Goal: Information Seeking & Learning: Learn about a topic

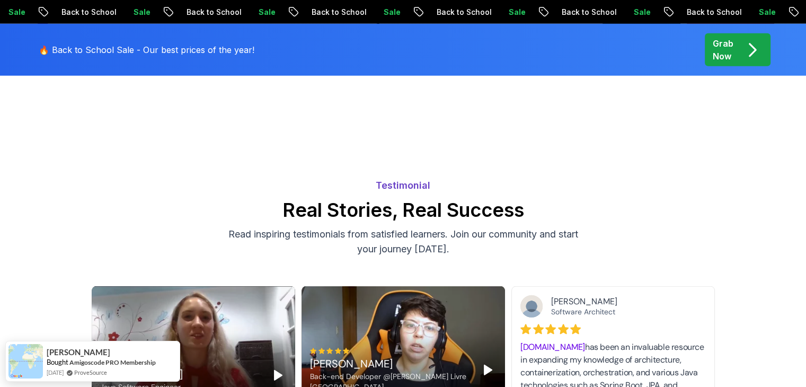
scroll to position [2844, 0]
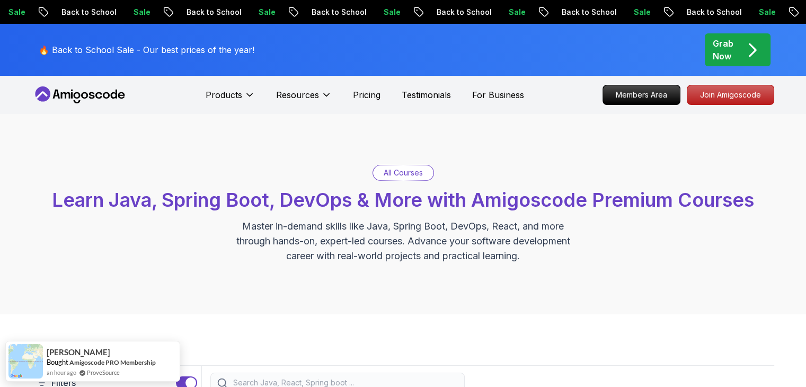
click at [736, 143] on div "All Courses Learn Java, Spring Boot, DevOps & More with Amigoscode Premium Cour…" at bounding box center [403, 214] width 806 height 200
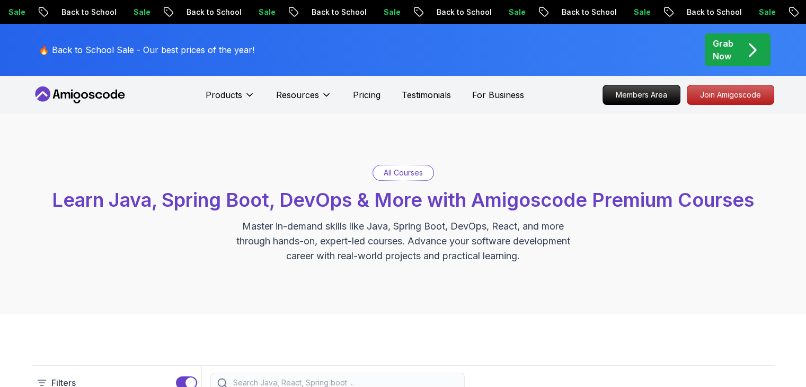
click at [411, 176] on p "All Courses" at bounding box center [403, 172] width 39 height 11
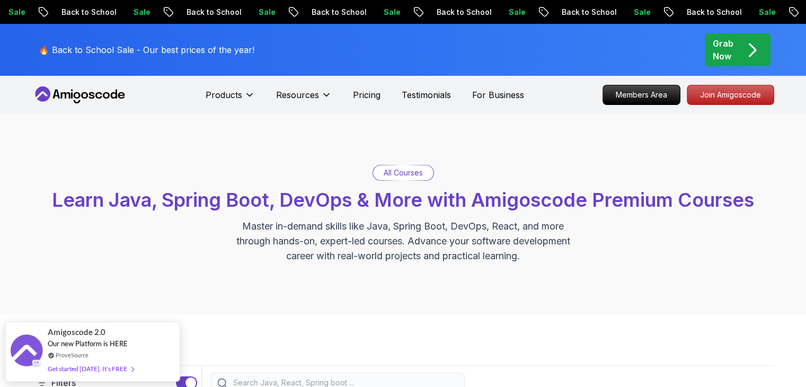
scroll to position [80, 0]
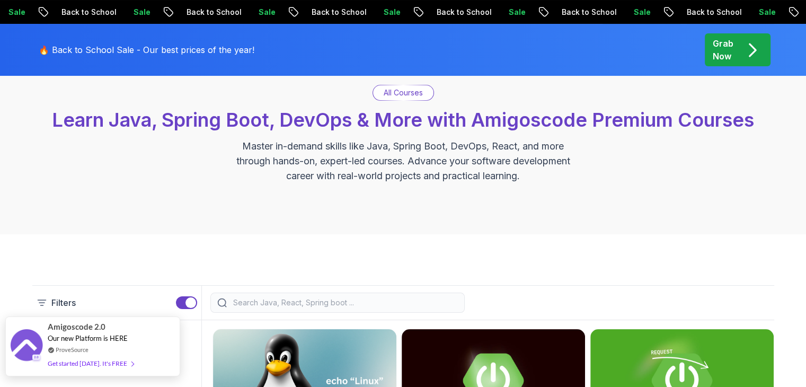
click at [109, 337] on span "Our new Platform is HERE" at bounding box center [88, 338] width 80 height 8
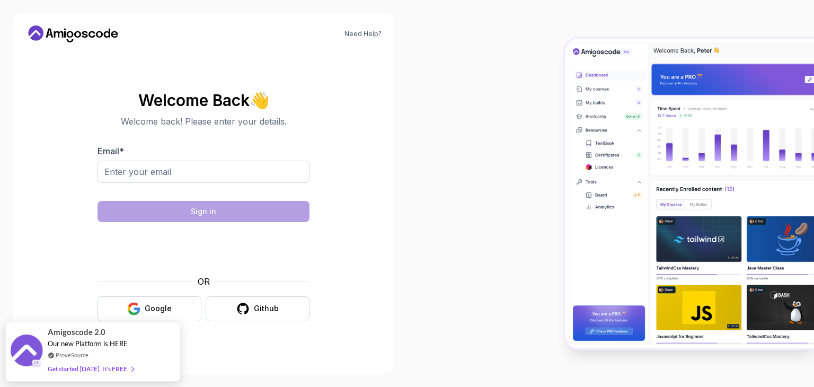
click at [95, 40] on icon at bounding box center [72, 33] width 95 height 17
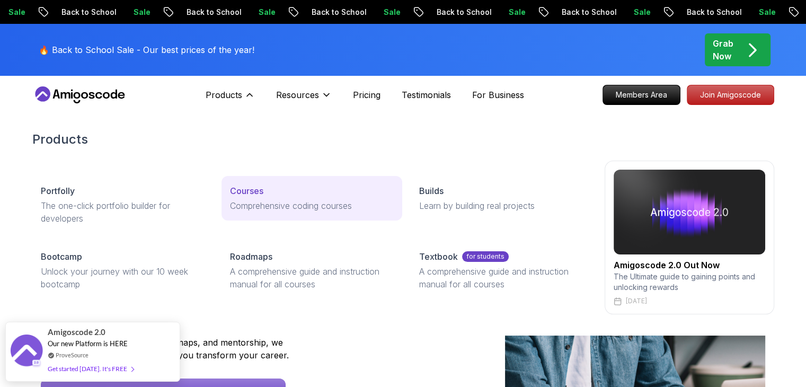
click at [265, 193] on div "Courses" at bounding box center [312, 190] width 164 height 13
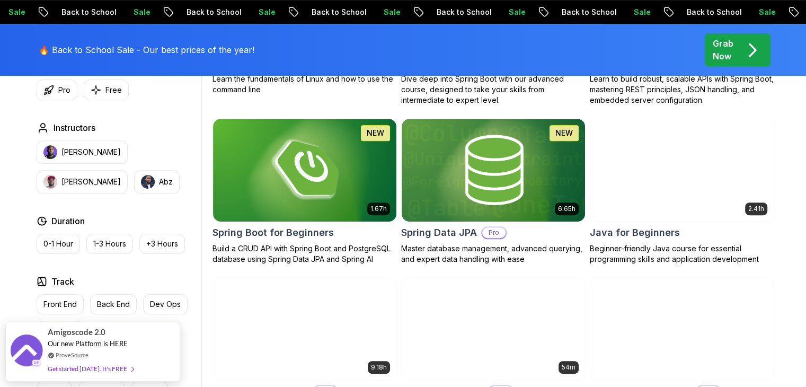
scroll to position [461, 0]
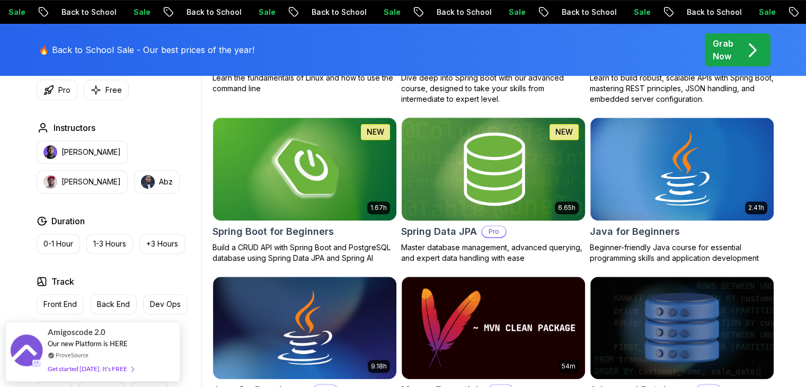
click at [555, 210] on div "6.65h" at bounding box center [567, 207] width 24 height 13
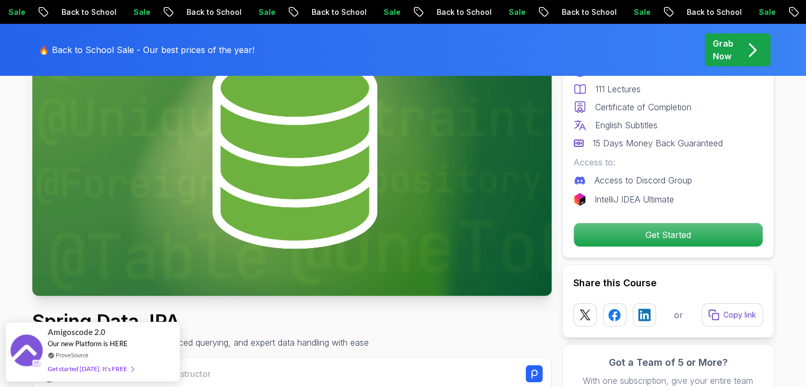
scroll to position [144, 0]
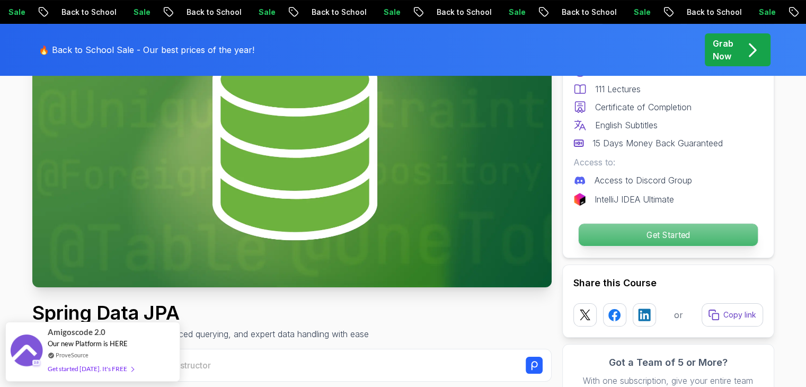
click at [617, 232] on p "Get Started" at bounding box center [667, 235] width 179 height 22
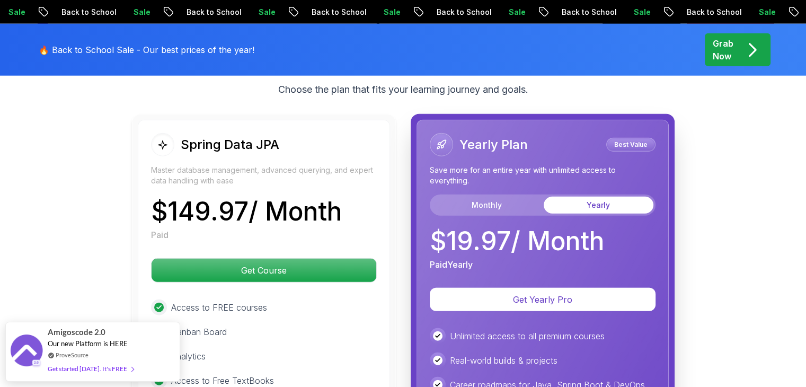
scroll to position [2652, 0]
